Goal: Information Seeking & Learning: Find specific fact

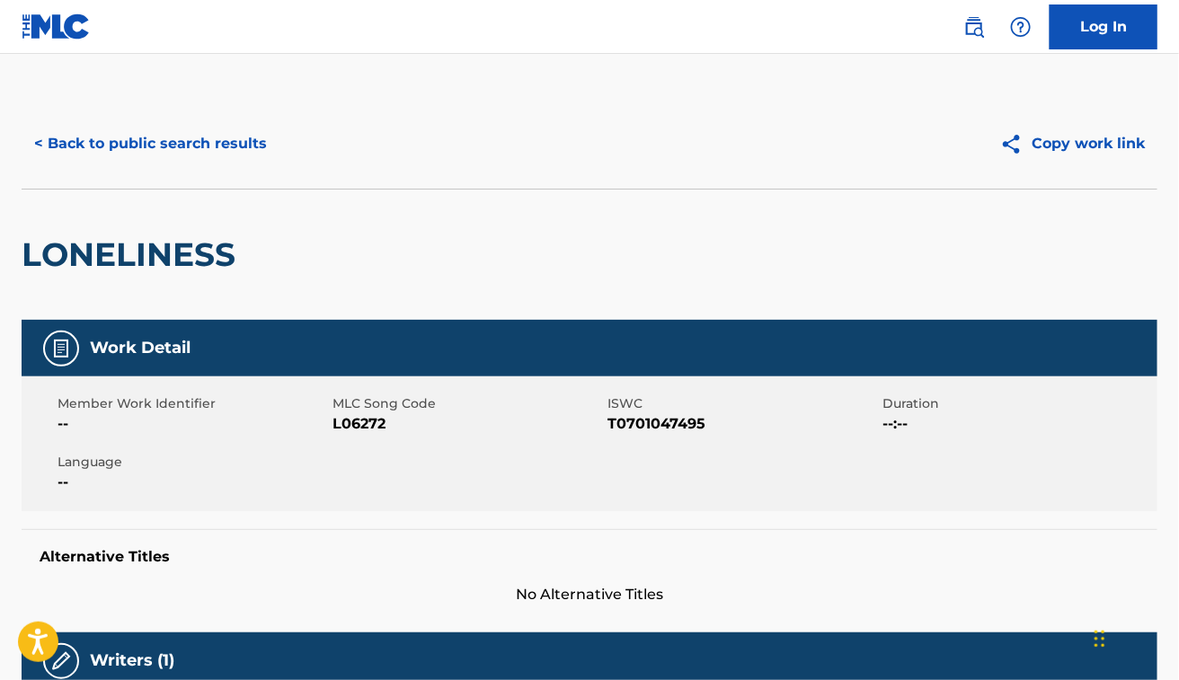
click at [142, 157] on button "< Back to public search results" at bounding box center [151, 143] width 258 height 45
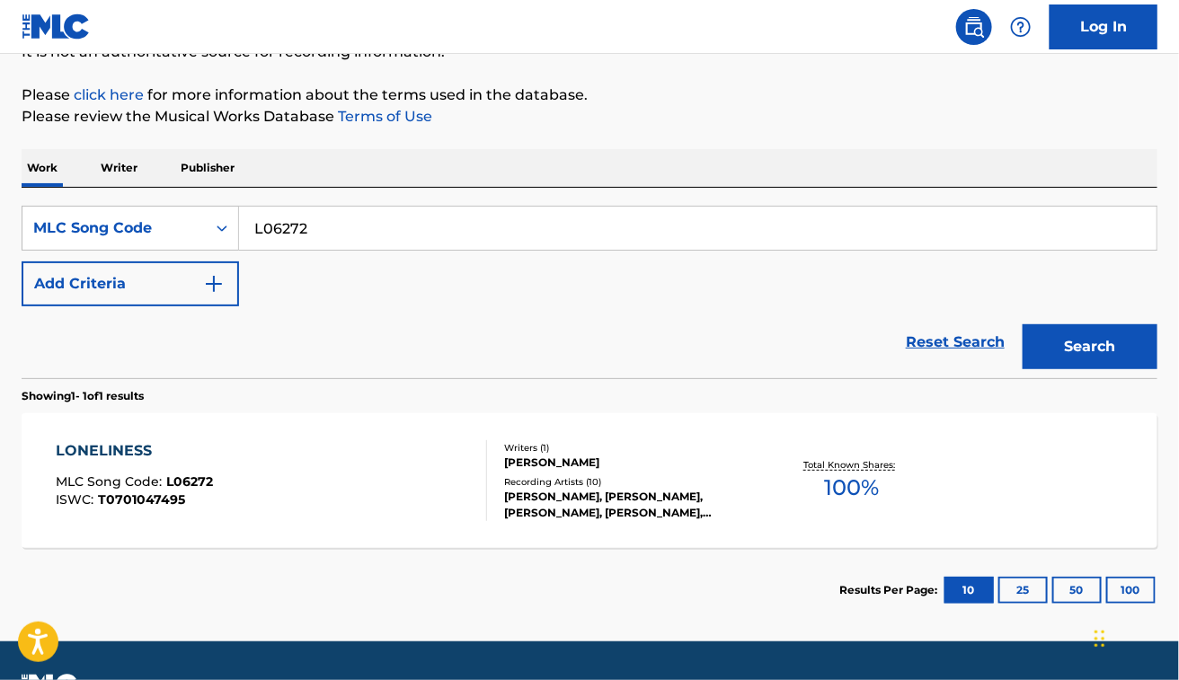
click at [376, 222] on input "L06272" at bounding box center [698, 228] width 918 height 43
paste input "HV7HUZ"
type input "HV7HUZ"
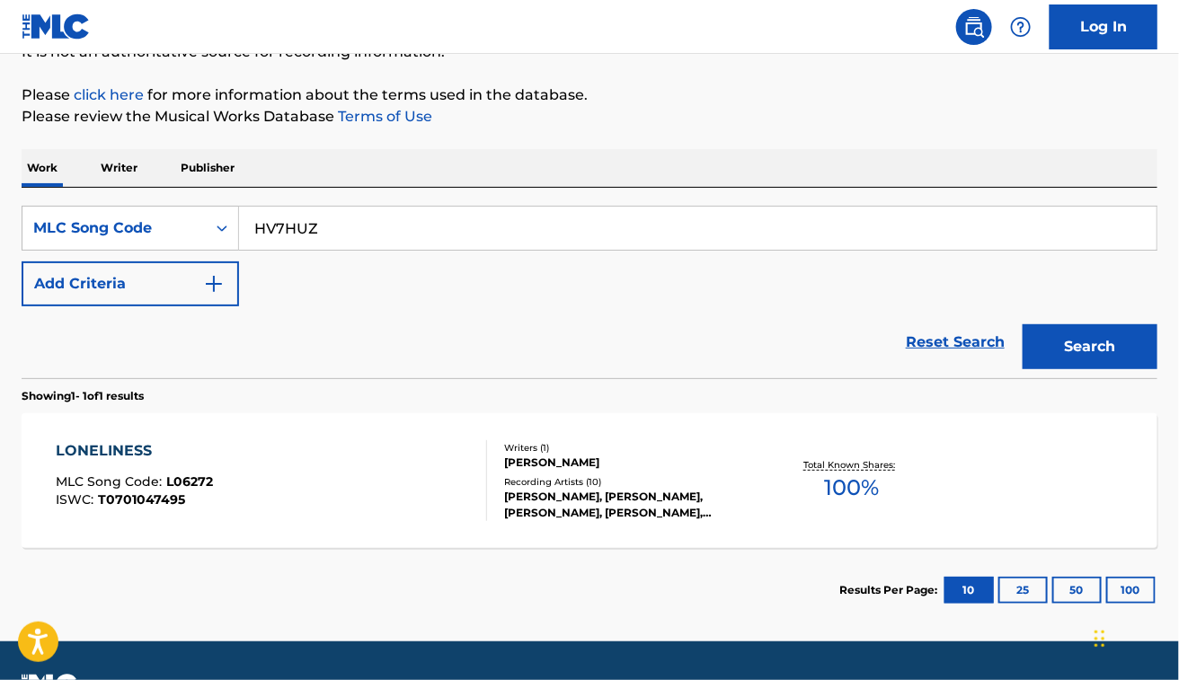
click at [1023, 324] on button "Search" at bounding box center [1090, 346] width 135 height 45
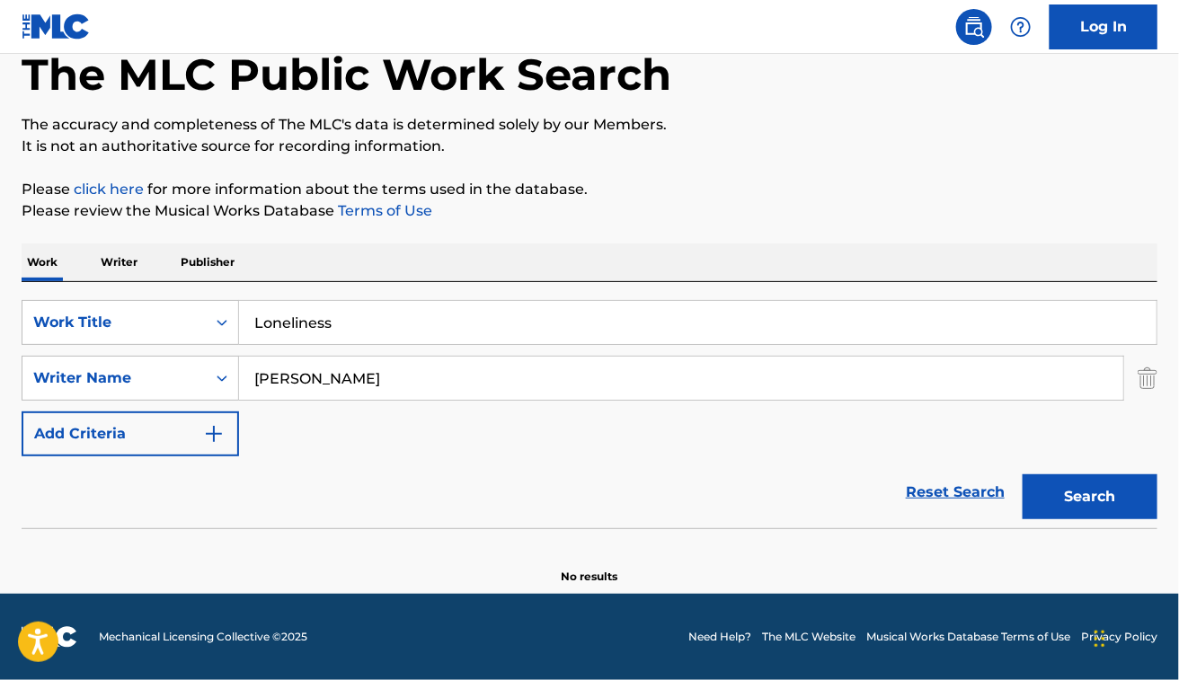
click at [379, 313] on input "Loneliness" at bounding box center [698, 322] width 918 height 43
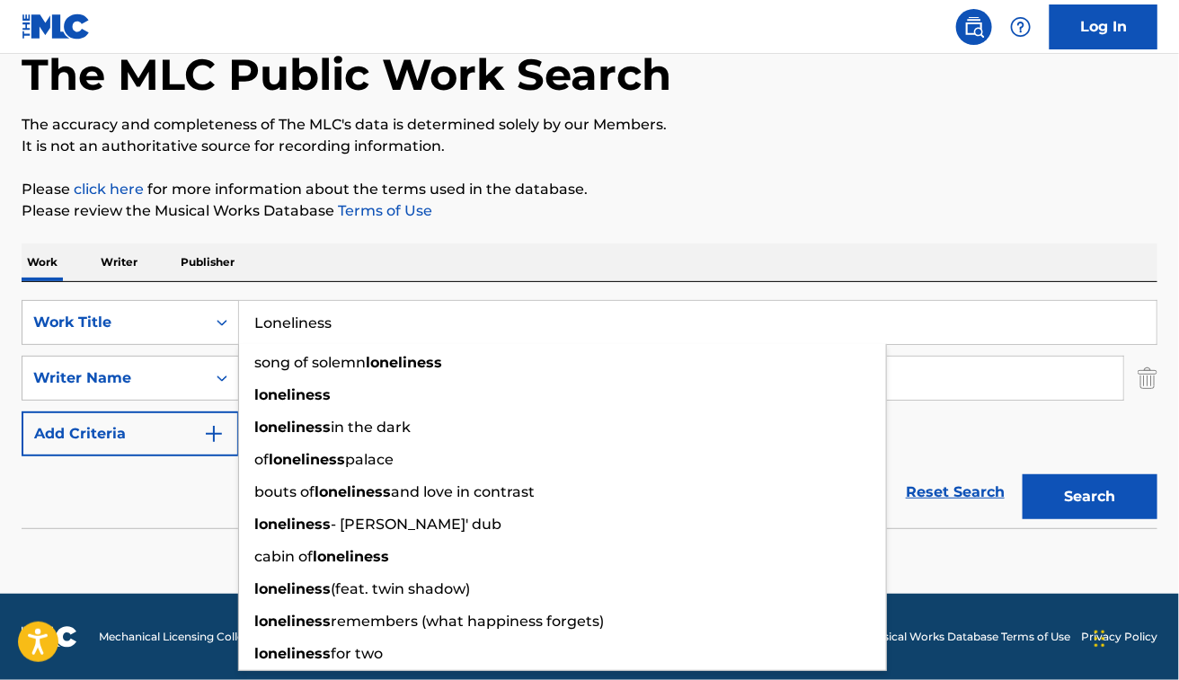
paste input "[PERSON_NAME] ist [PERSON_NAME]"
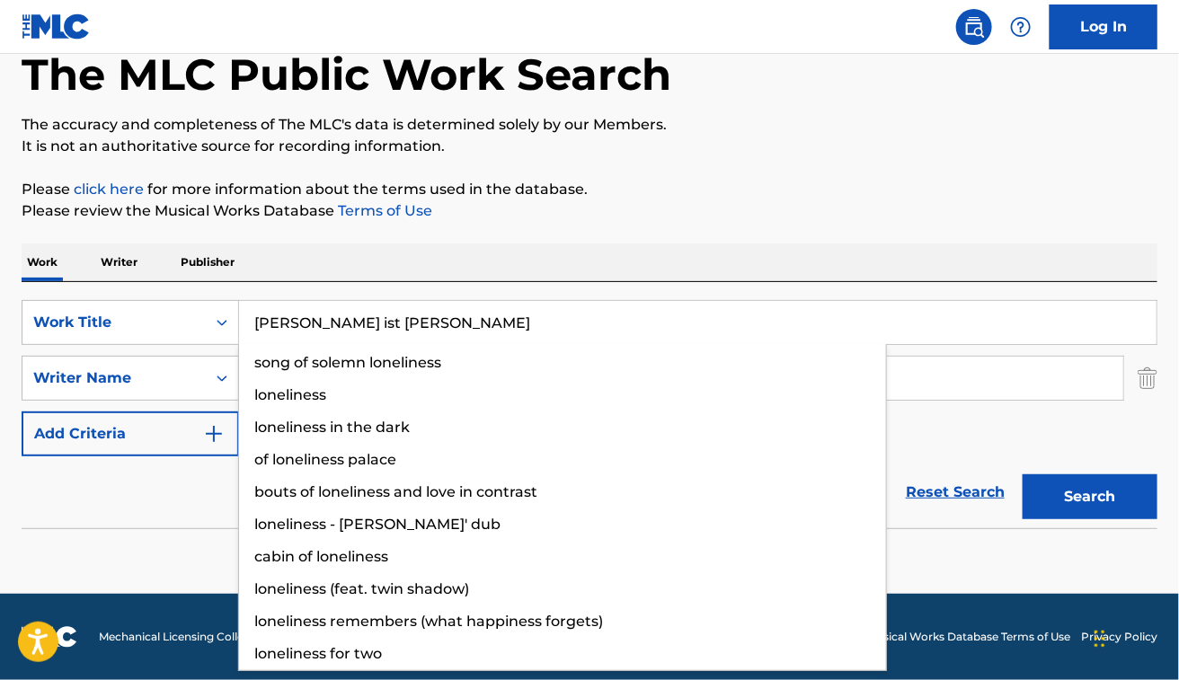
type input "[PERSON_NAME] ist [PERSON_NAME]"
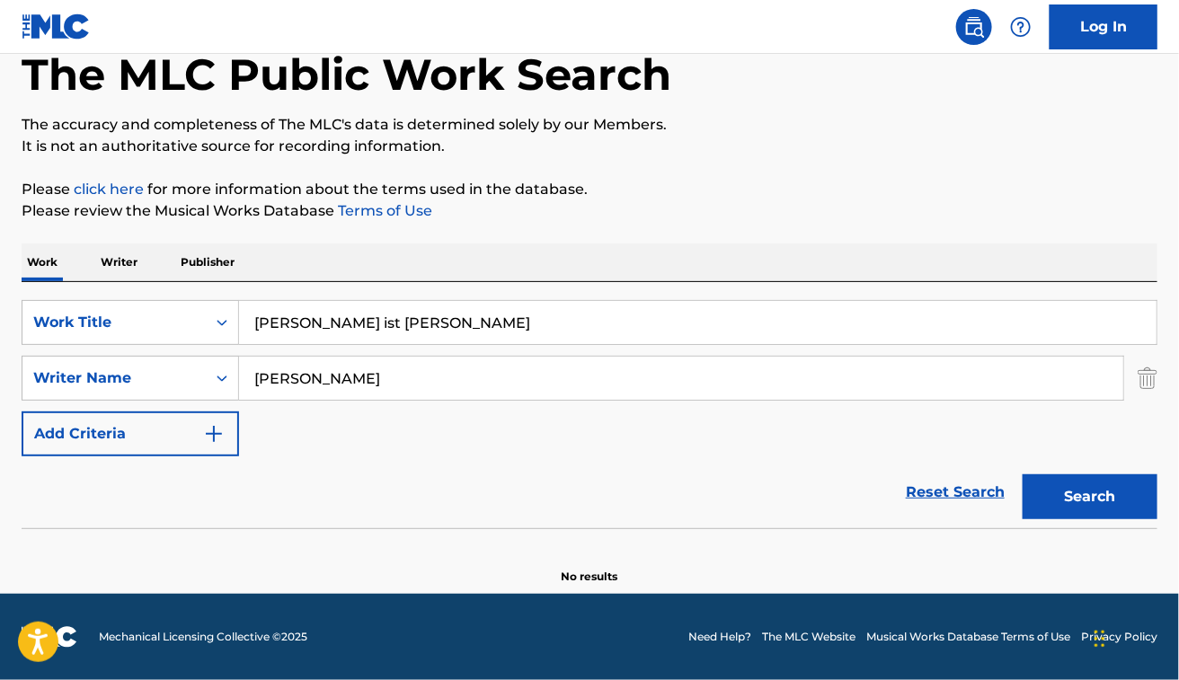
paste input "niel GrossmannKontra KMatthias [GEOGRAPHIC_DATA] Al"
drag, startPoint x: 393, startPoint y: 374, endPoint x: 773, endPoint y: 342, distance: 381.5
click at [773, 342] on div "SearchWithCriteria48dbb82d-f673-448e-98af-9c508b438f2b Work Title [PERSON_NAME]…" at bounding box center [590, 378] width 1136 height 156
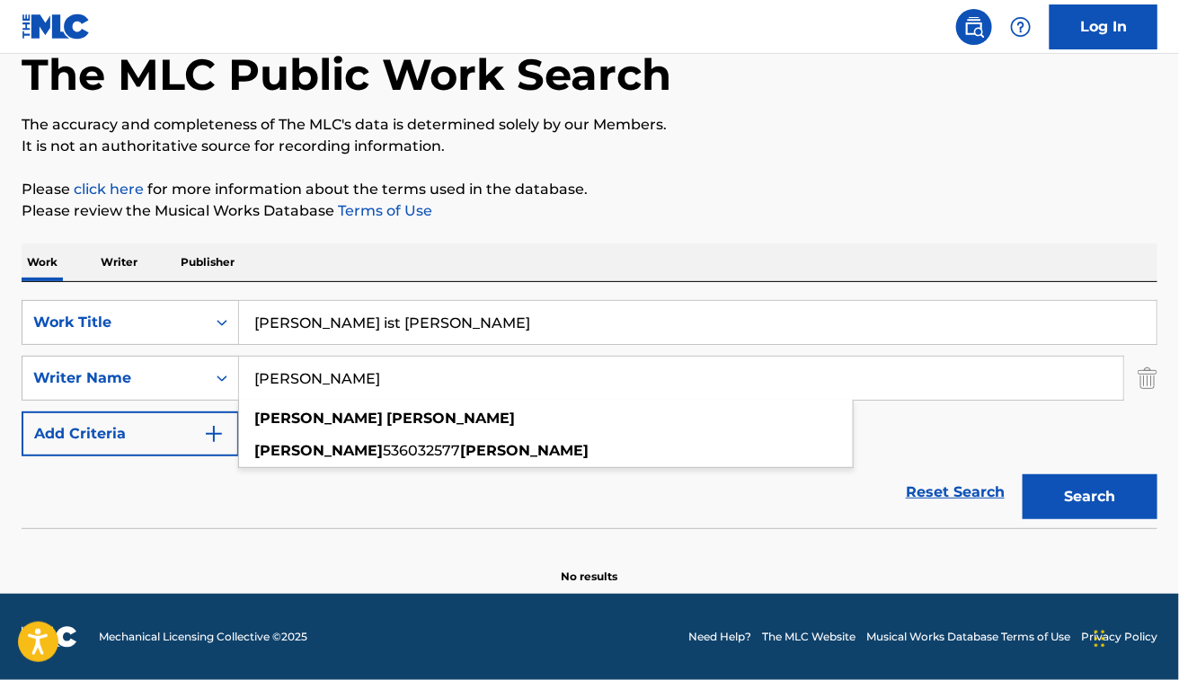
type input "[PERSON_NAME]"
click at [1023, 475] on button "Search" at bounding box center [1090, 497] width 135 height 45
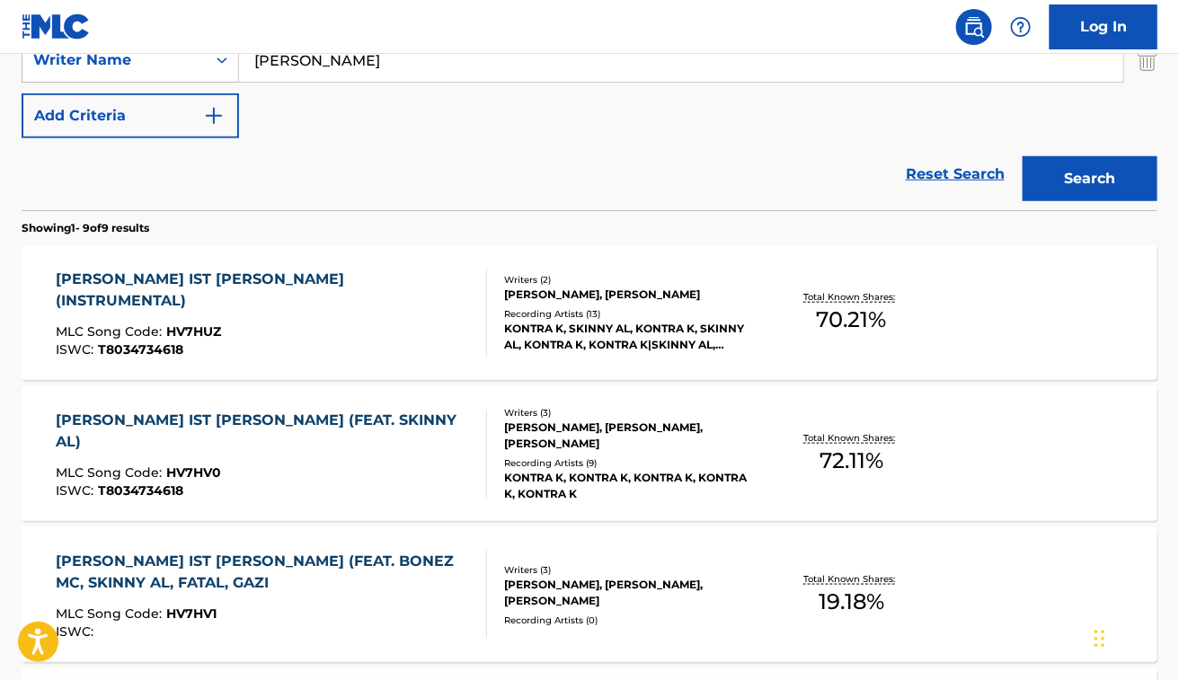
scroll to position [419, 0]
drag, startPoint x: 370, startPoint y: 460, endPoint x: 214, endPoint y: 454, distance: 156.5
drag, startPoint x: 214, startPoint y: 454, endPoint x: 418, endPoint y: 472, distance: 204.8
click at [418, 472] on div "[PERSON_NAME] IST [PERSON_NAME] (FEAT. SKINNY AL) MLC Song Code : HV7HV0 ISWC :…" at bounding box center [271, 453] width 431 height 88
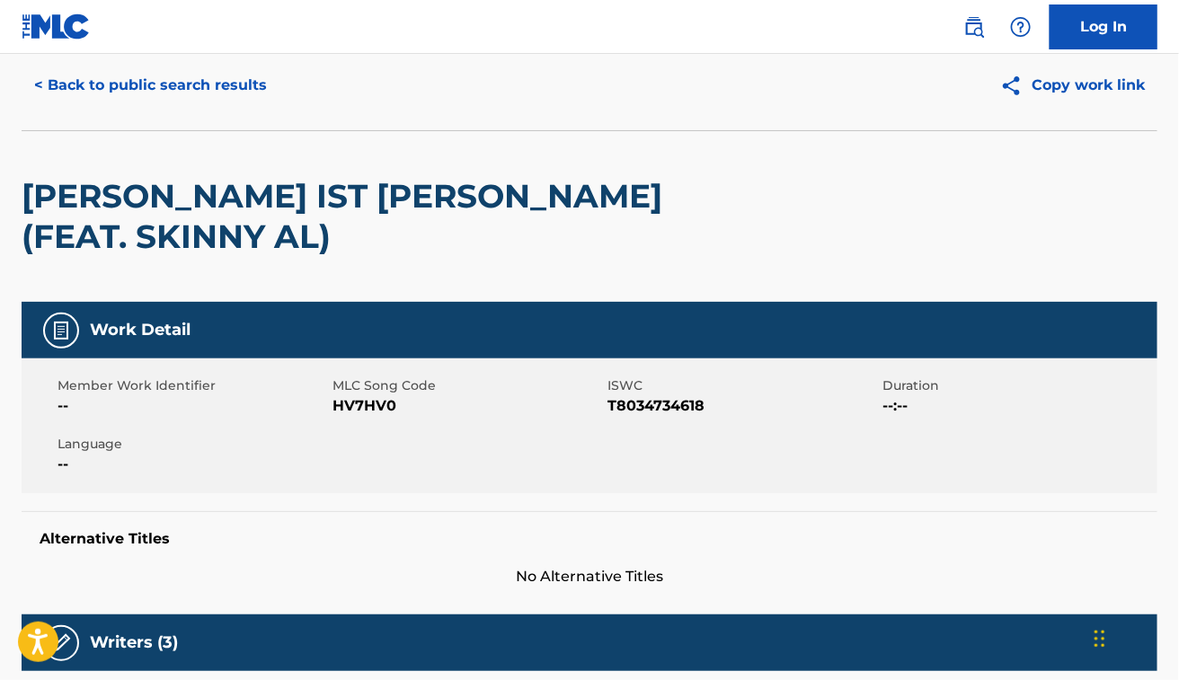
scroll to position [57, 0]
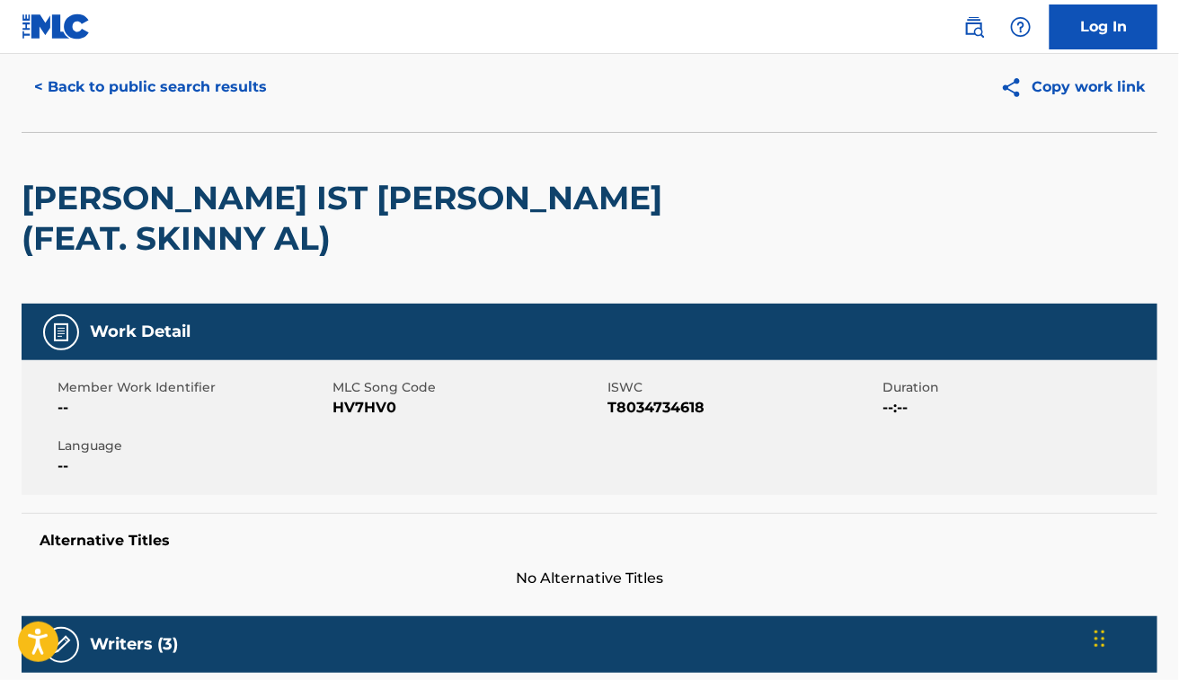
click at [357, 397] on span "HV7HV0" at bounding box center [468, 408] width 271 height 22
copy span "HV7HV0"
click at [654, 383] on div "Member Work Identifier -- MLC Song Code HV7HV0 ISWC T8034734618 Duration --:-- …" at bounding box center [590, 427] width 1136 height 135
